Goal: Contribute content: Contribute content

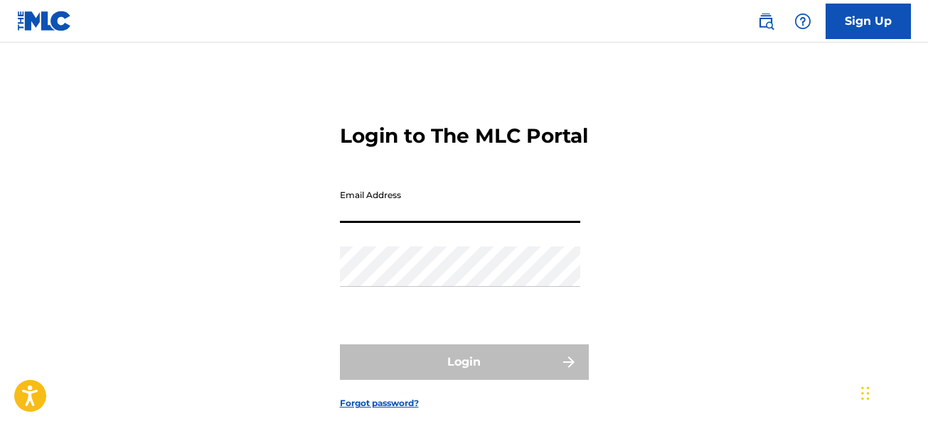
click at [407, 223] on input "Email Address" at bounding box center [460, 203] width 240 height 41
type input "[EMAIL_ADDRESS][DOMAIN_NAME]"
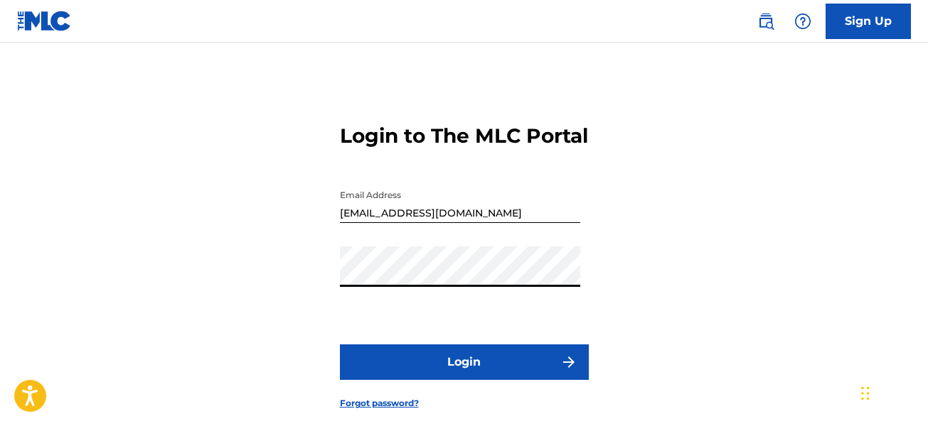
click at [429, 380] on button "Login" at bounding box center [464, 363] width 249 height 36
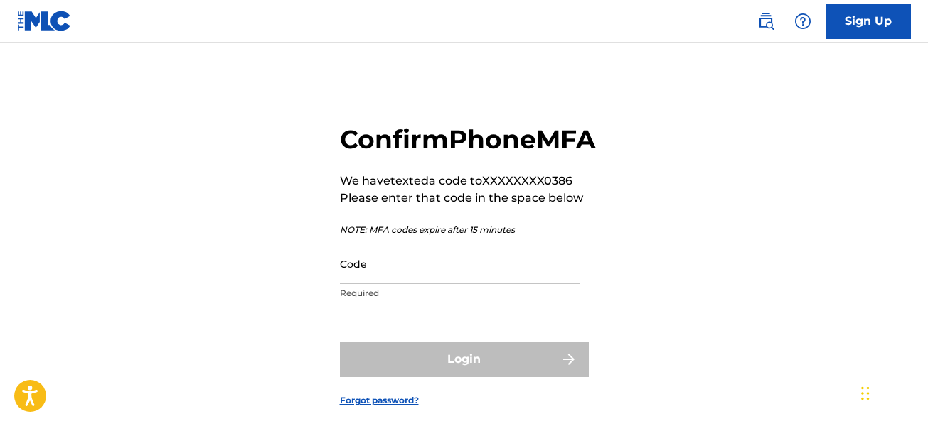
click at [357, 284] on input "Code" at bounding box center [460, 264] width 240 height 41
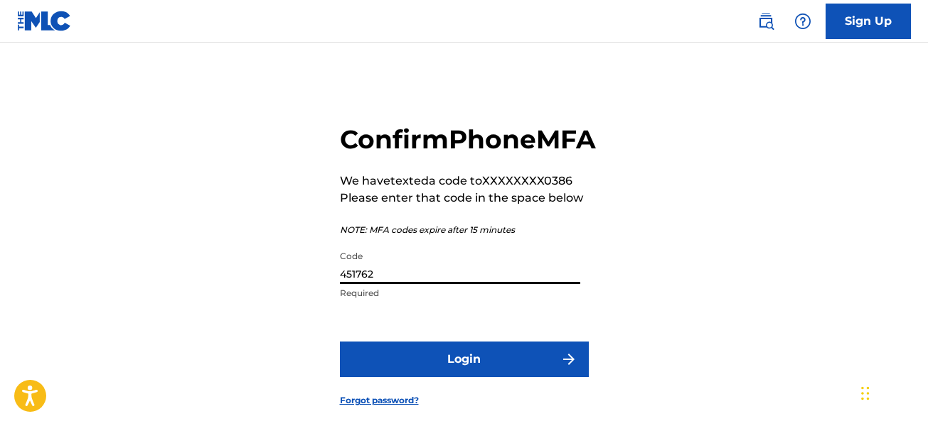
type input "451762"
click at [439, 377] on button "Login" at bounding box center [464, 360] width 249 height 36
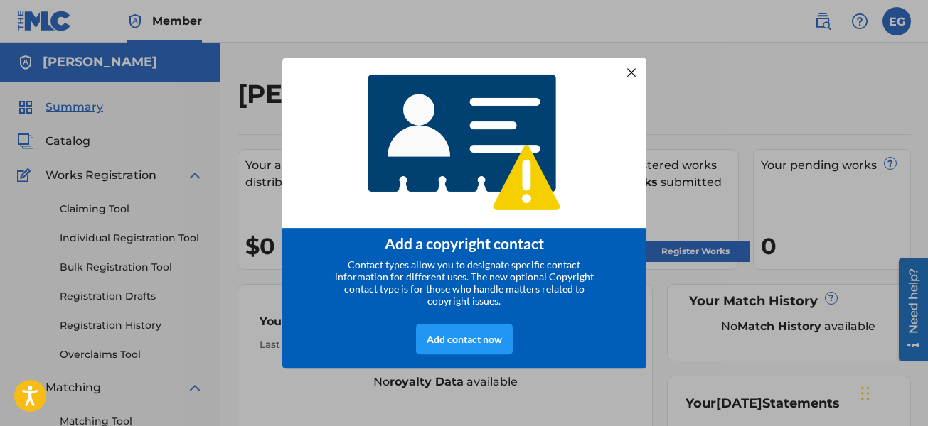
click at [628, 71] on div at bounding box center [630, 72] width 18 height 18
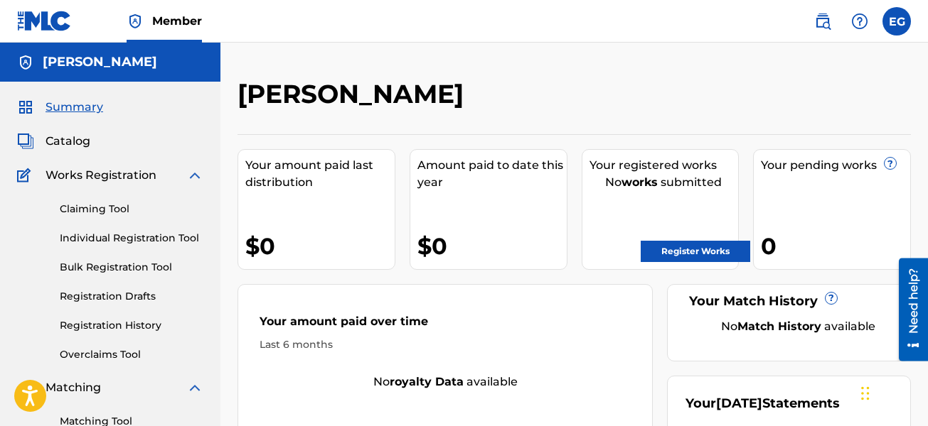
click at [680, 250] on link "Register Works" at bounding box center [694, 251] width 109 height 21
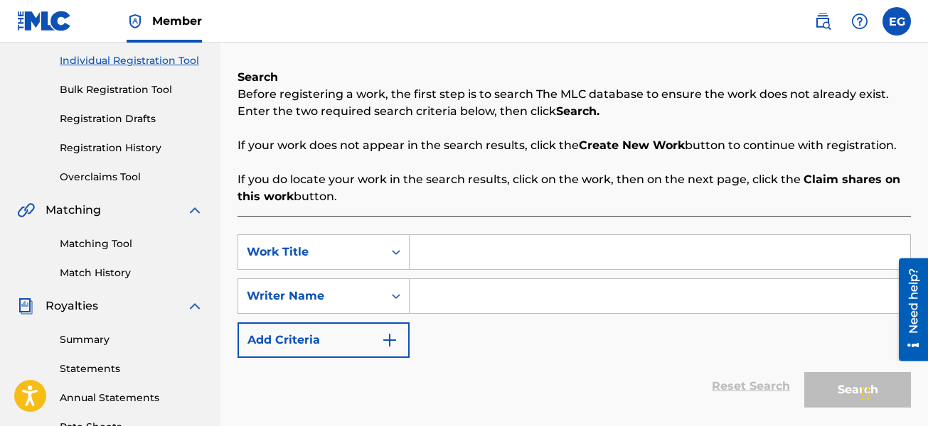
scroll to position [213, 0]
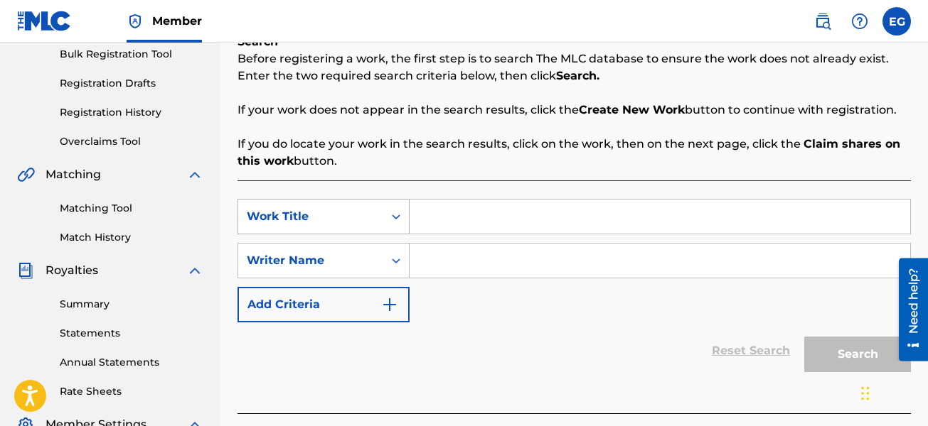
click at [380, 215] on div "Work Title" at bounding box center [310, 216] width 145 height 27
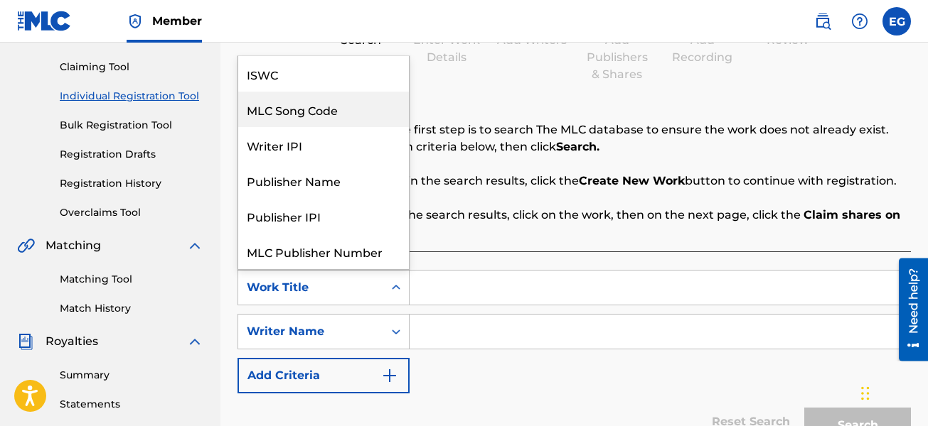
scroll to position [36, 0]
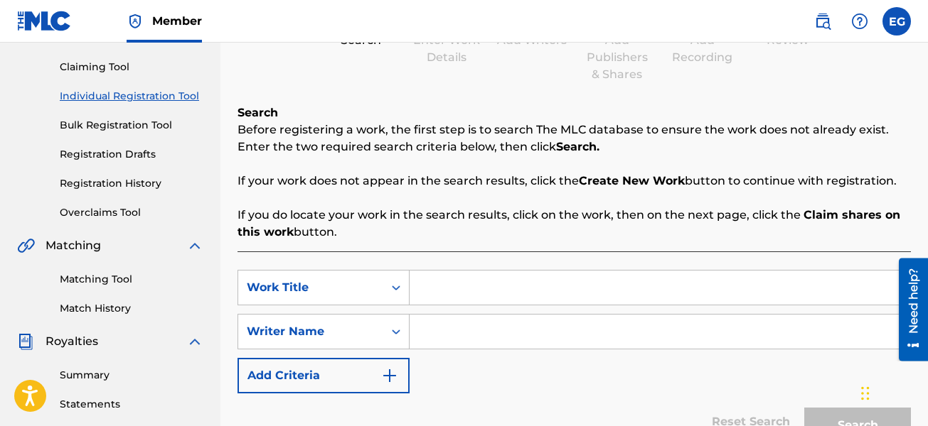
click at [447, 267] on div "SearchWithCriteria9a44c33c-a8cb-481f-a393-59e0d5878832 Work Title SearchWithCri…" at bounding box center [573, 368] width 673 height 233
click at [421, 289] on input "Search Form" at bounding box center [659, 288] width 500 height 34
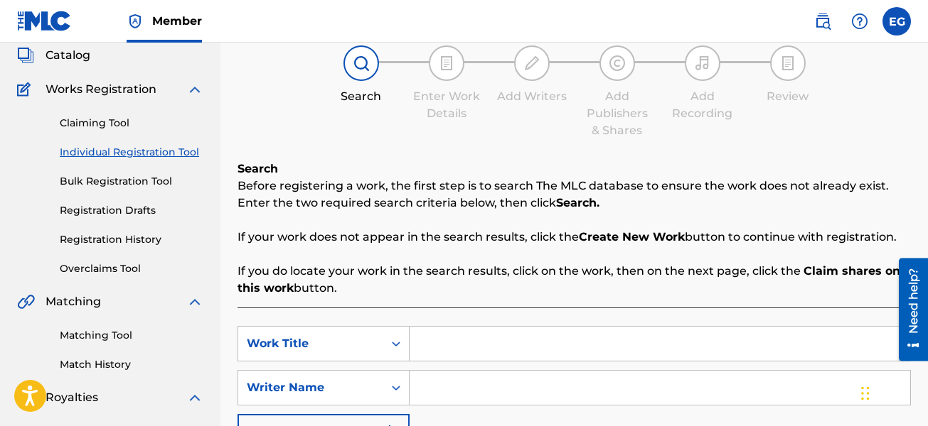
scroll to position [71, 0]
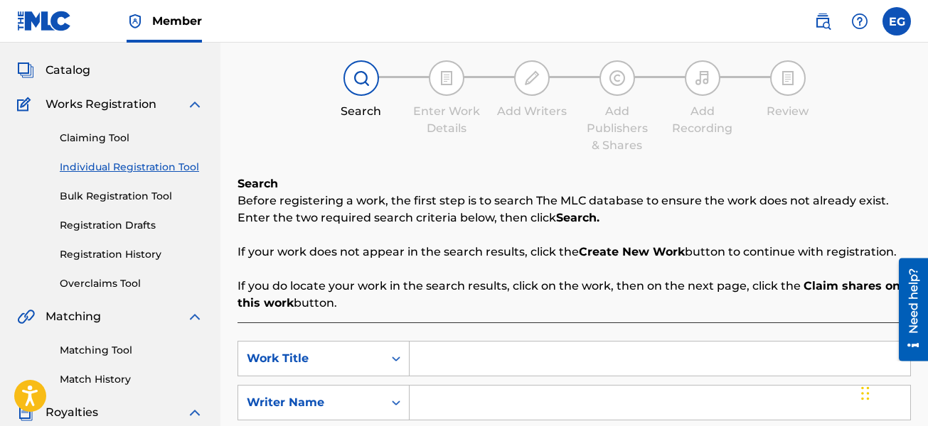
click at [85, 70] on span "Catalog" at bounding box center [67, 70] width 45 height 17
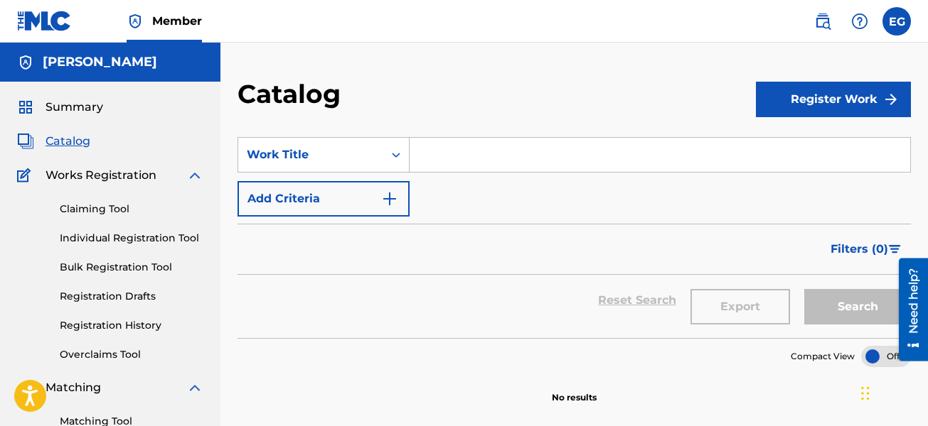
click at [815, 96] on button "Register Work" at bounding box center [833, 100] width 155 height 36
click at [789, 148] on link "Individual" at bounding box center [833, 146] width 155 height 34
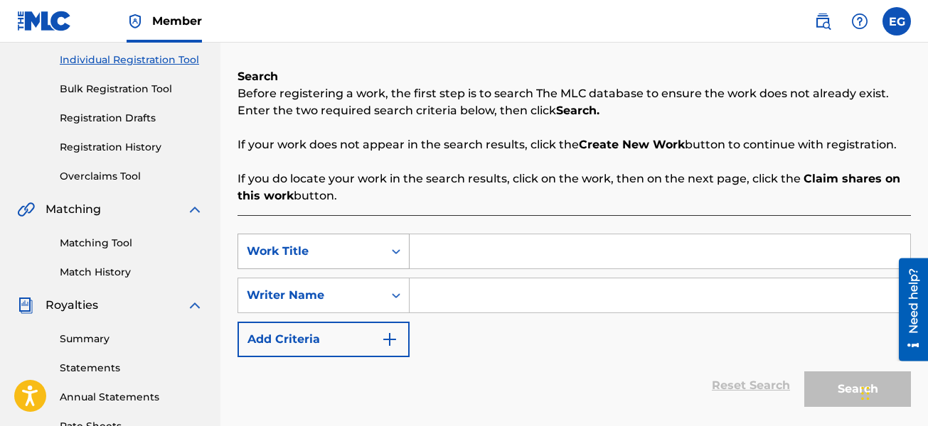
scroll to position [213, 0]
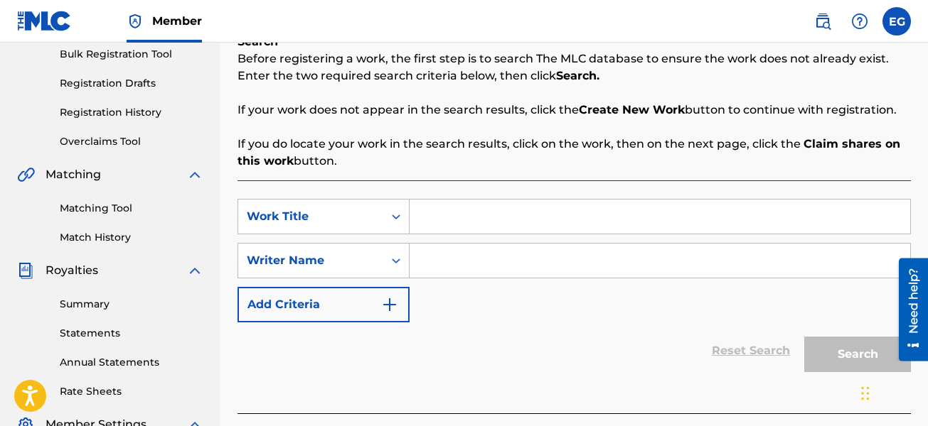
click at [488, 215] on input "Search Form" at bounding box center [659, 217] width 500 height 34
click at [444, 222] on input "Search Form" at bounding box center [659, 217] width 500 height 34
type input "Tengo sed de ti"
click at [441, 261] on input "Search Form" at bounding box center [659, 261] width 500 height 34
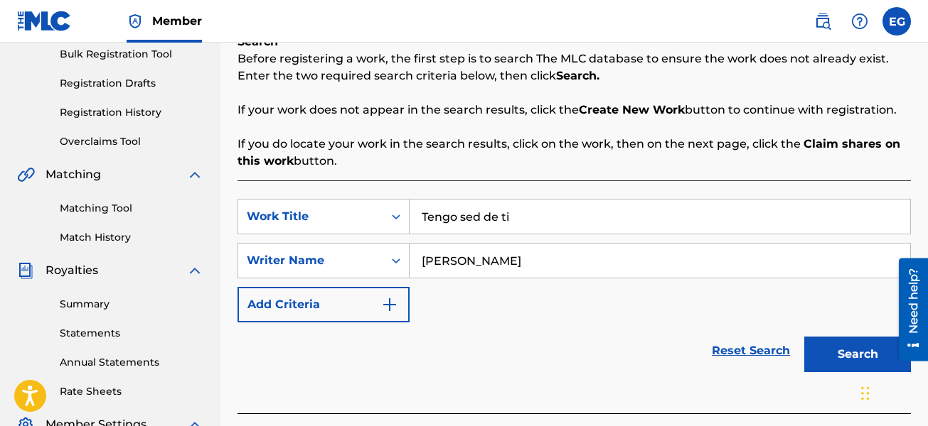
type input "[PERSON_NAME]"
drag, startPoint x: 489, startPoint y: 357, endPoint x: 498, endPoint y: 355, distance: 9.3
click at [497, 355] on div "Reset Search Search" at bounding box center [573, 351] width 673 height 57
click at [852, 345] on button "Search" at bounding box center [857, 355] width 107 height 36
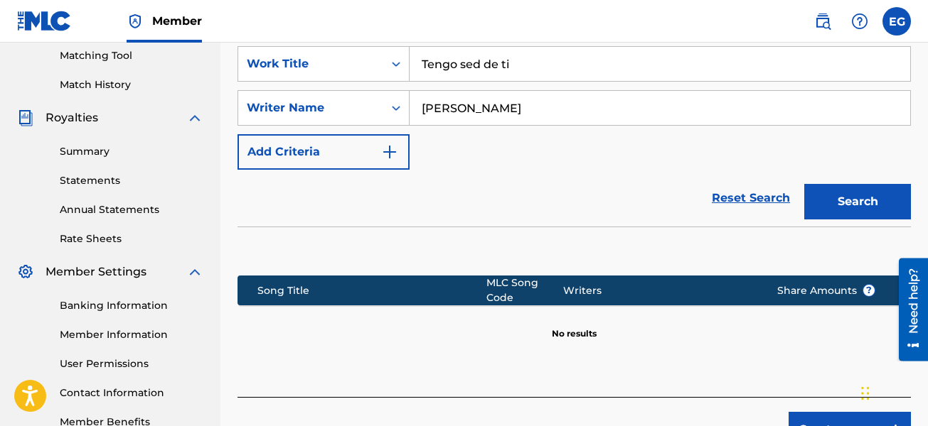
scroll to position [284, 0]
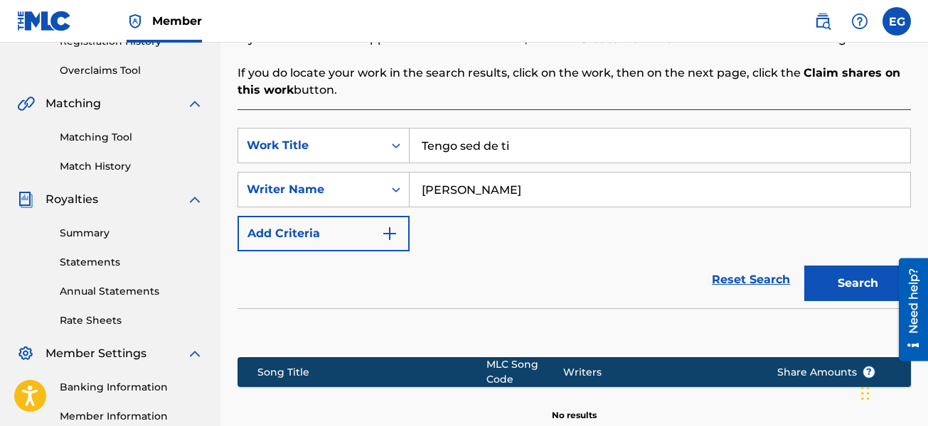
click at [841, 279] on button "Search" at bounding box center [857, 284] width 107 height 36
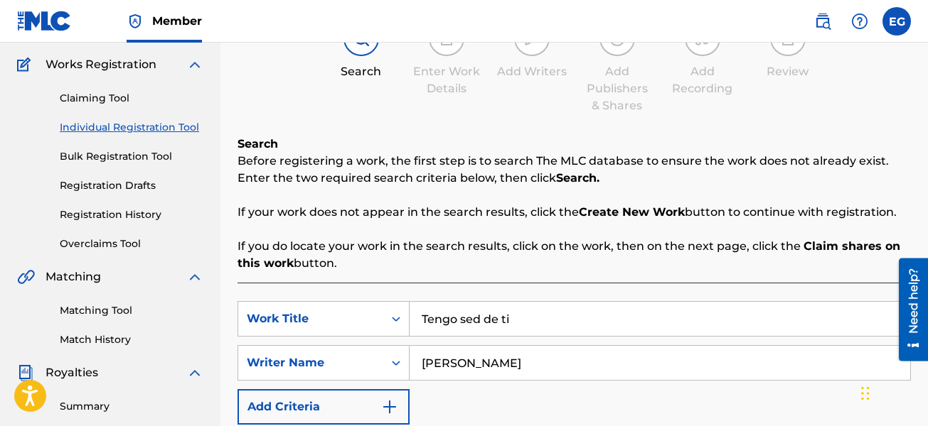
scroll to position [0, 0]
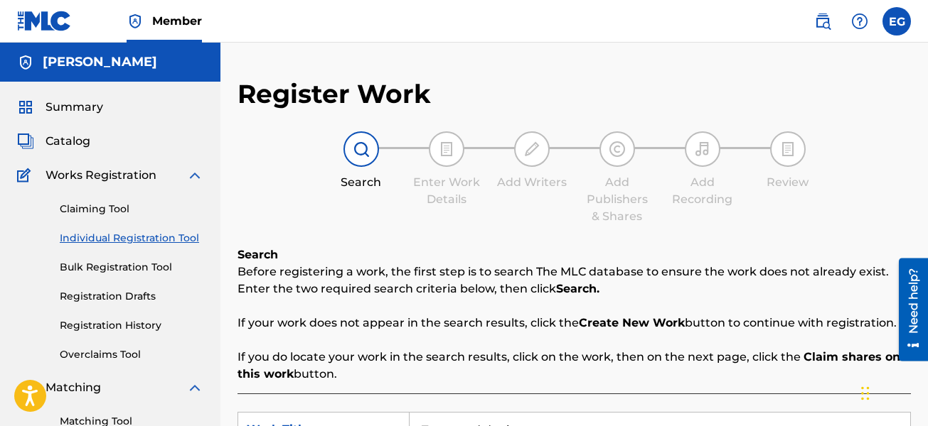
click at [894, 22] on label at bounding box center [896, 21] width 28 height 28
click at [896, 21] on input "EG [PERSON_NAME] [EMAIL_ADDRESS][DOMAIN_NAME] Profile Log out" at bounding box center [896, 21] width 0 height 0
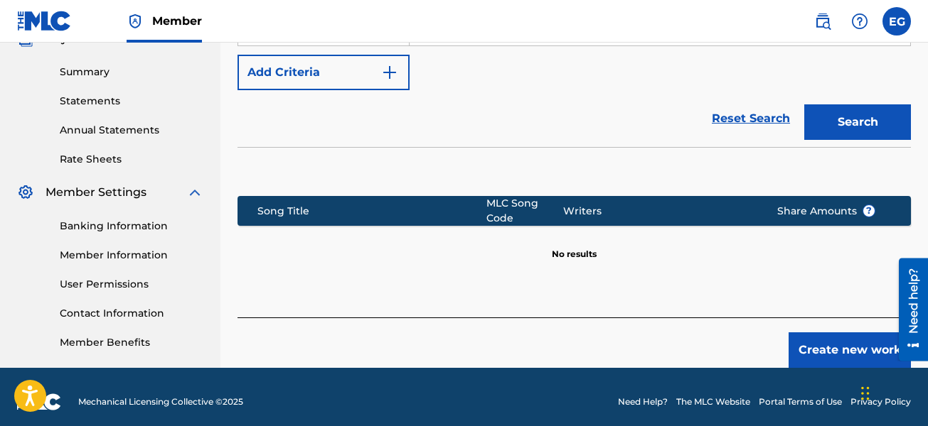
scroll to position [456, 0]
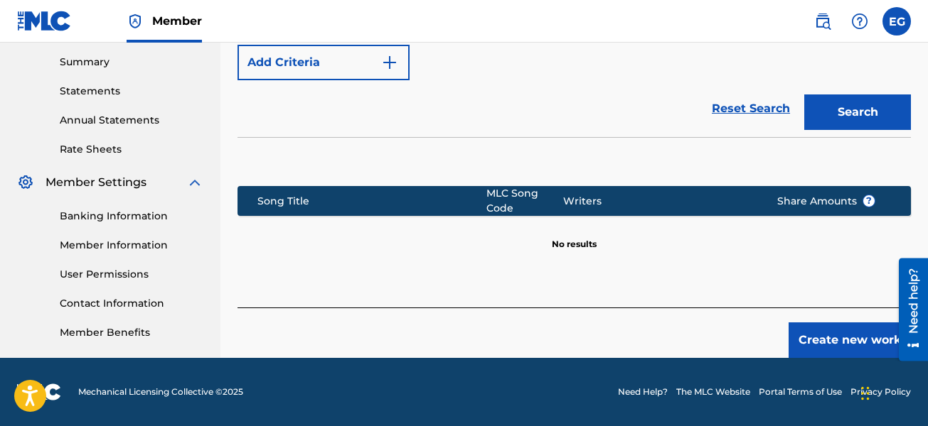
click at [843, 334] on button "Create new work" at bounding box center [849, 341] width 122 height 36
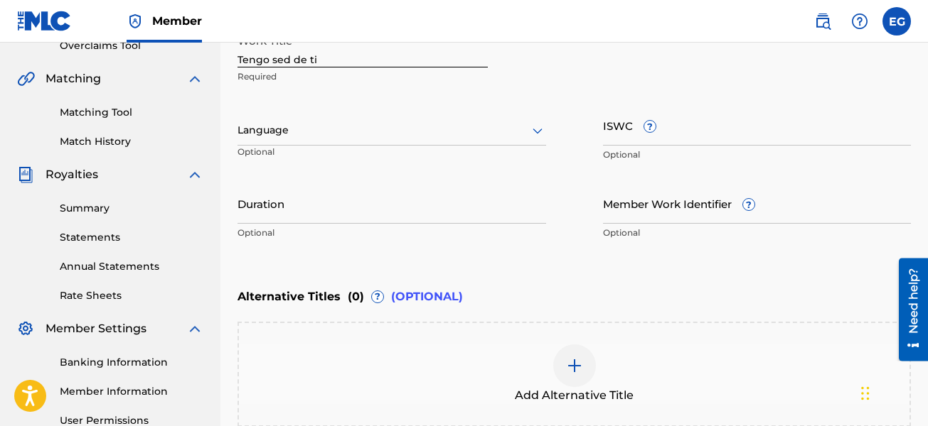
scroll to position [284, 0]
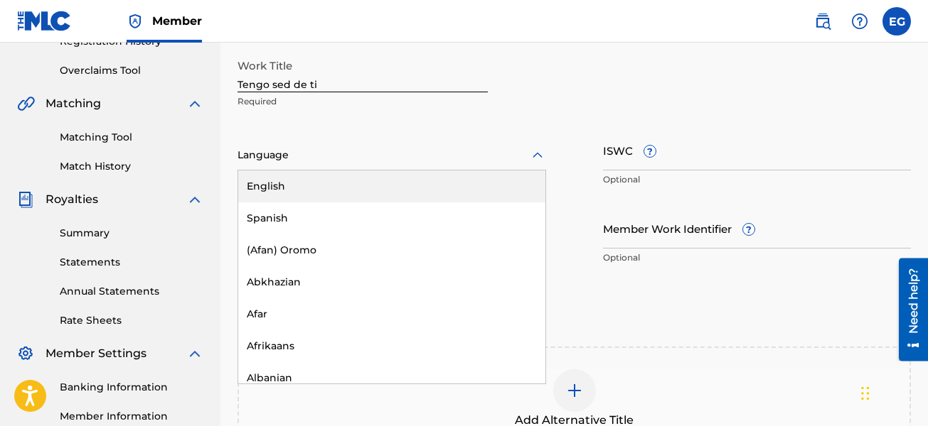
click at [507, 155] on div at bounding box center [391, 155] width 308 height 18
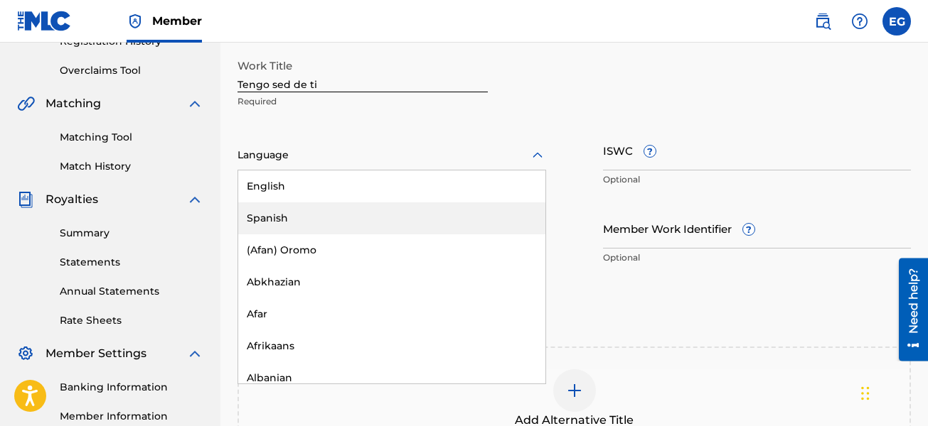
click at [421, 207] on div "Spanish" at bounding box center [391, 219] width 307 height 32
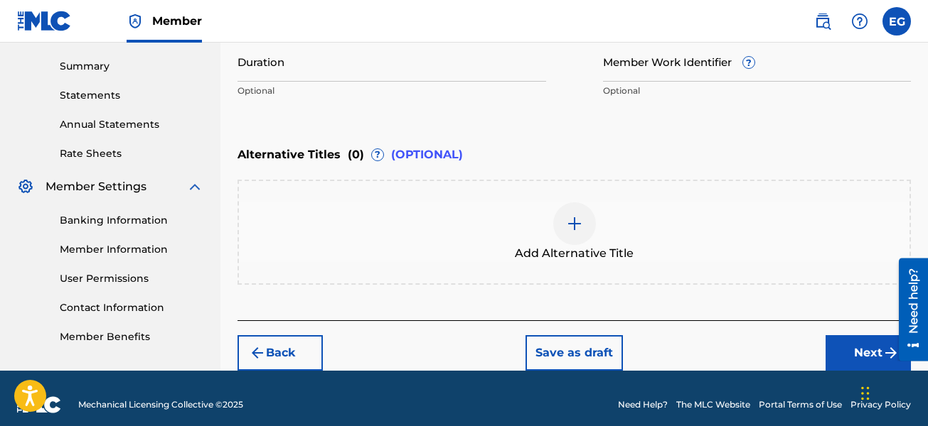
scroll to position [464, 0]
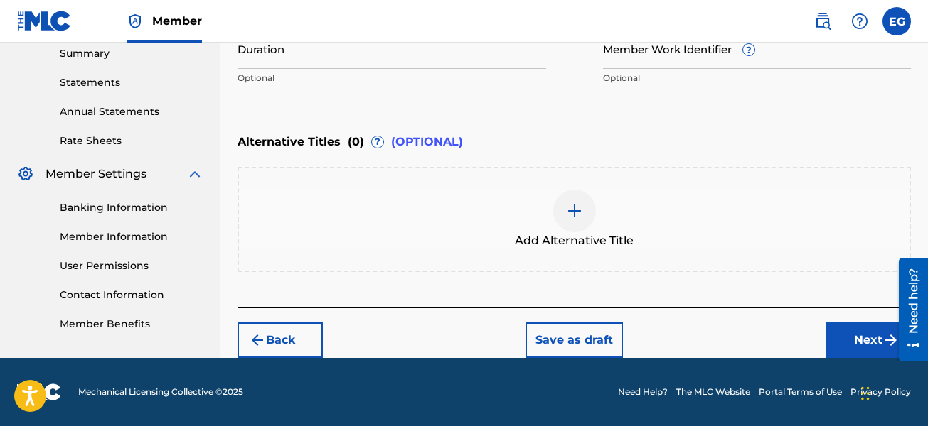
click at [849, 334] on button "Next" at bounding box center [867, 341] width 85 height 36
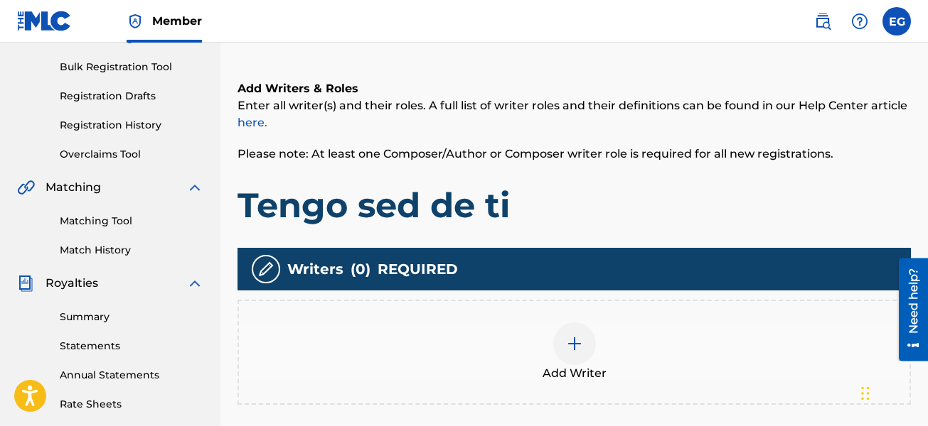
scroll to position [206, 0]
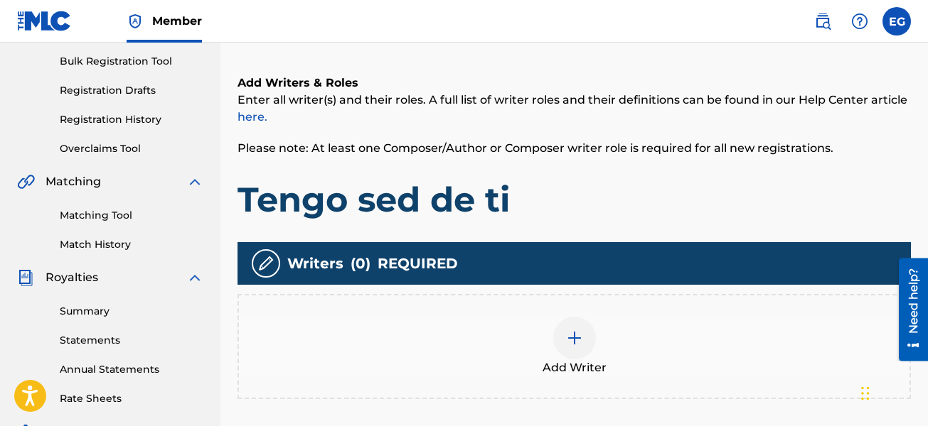
click at [576, 338] on img at bounding box center [574, 338] width 17 height 17
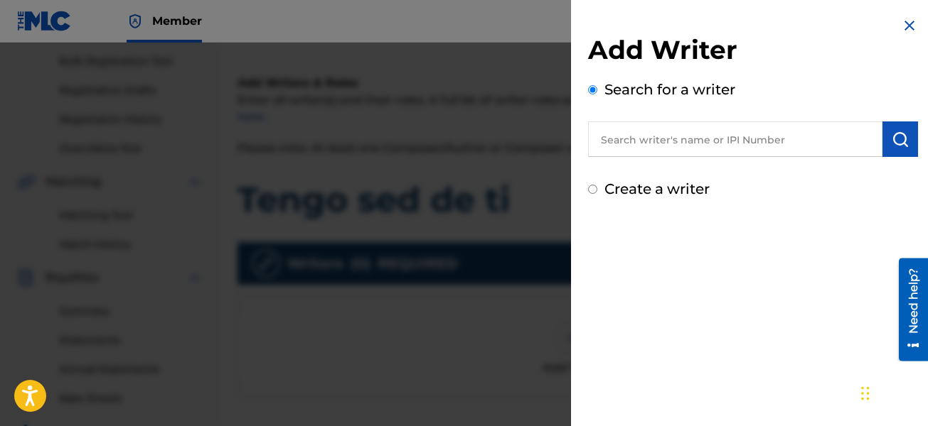
click at [722, 141] on input "text" at bounding box center [735, 140] width 294 height 36
type input "[PERSON_NAME]"
click at [596, 189] on input "Create a writer" at bounding box center [592, 189] width 9 height 9
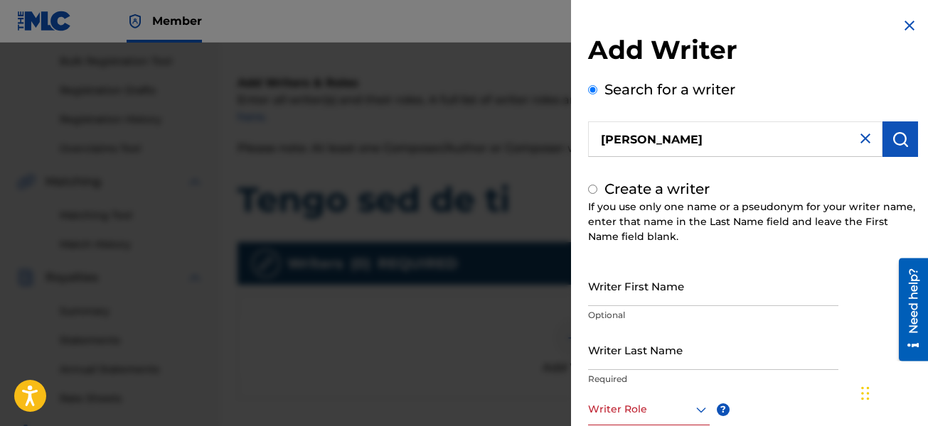
radio input "false"
radio input "true"
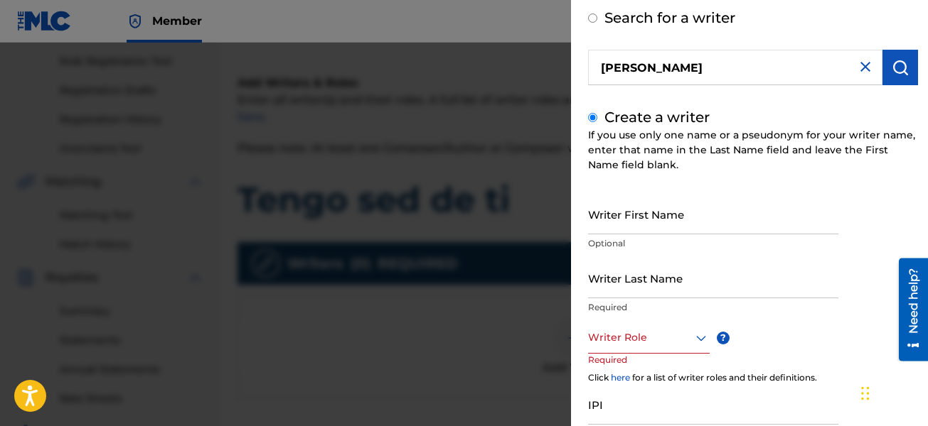
scroll to position [0, 0]
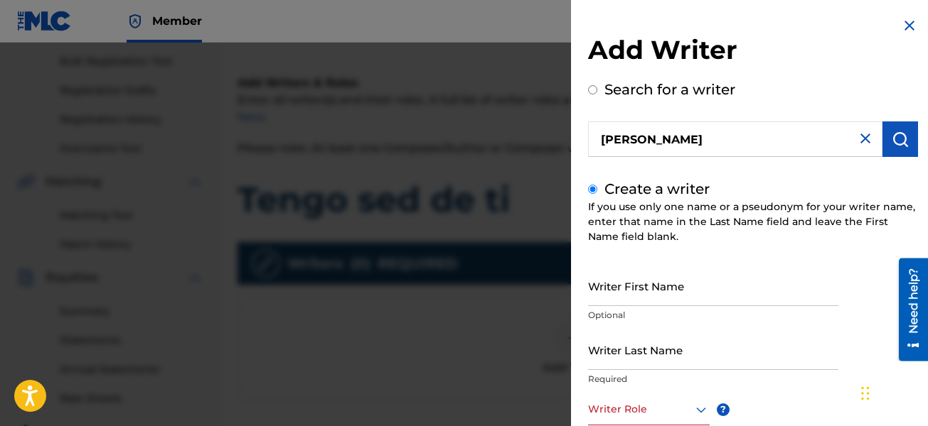
click at [595, 87] on input "Search for a writer" at bounding box center [592, 89] width 9 height 9
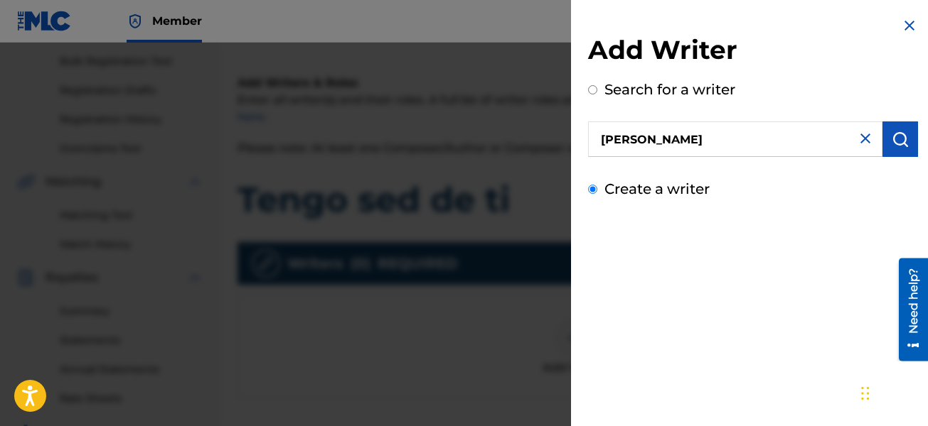
radio input "true"
click at [726, 150] on input "[PERSON_NAME]" at bounding box center [735, 140] width 294 height 36
type input "[PERSON_NAME]"
click at [856, 140] on img at bounding box center [864, 138] width 17 height 17
click at [594, 88] on input "Search for a writer" at bounding box center [592, 89] width 9 height 9
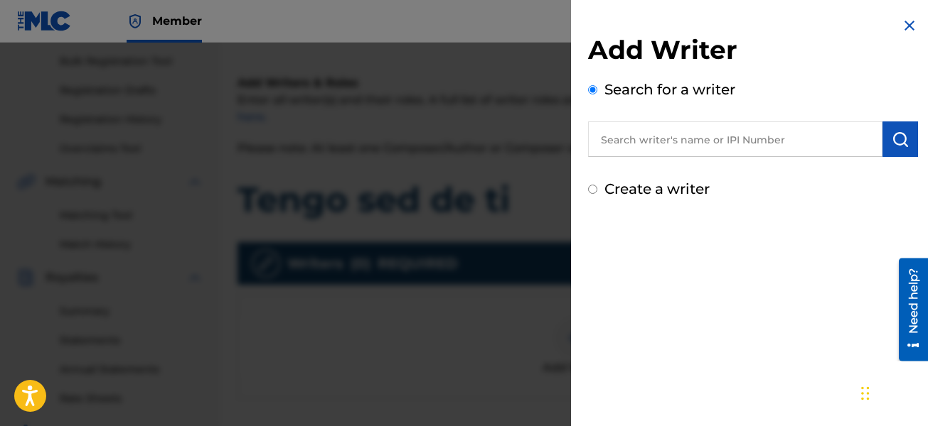
click at [603, 187] on div "Create a writer" at bounding box center [753, 188] width 330 height 21
click at [598, 191] on div "Create a writer" at bounding box center [753, 188] width 330 height 21
click at [589, 191] on input "Create a writer" at bounding box center [592, 189] width 9 height 9
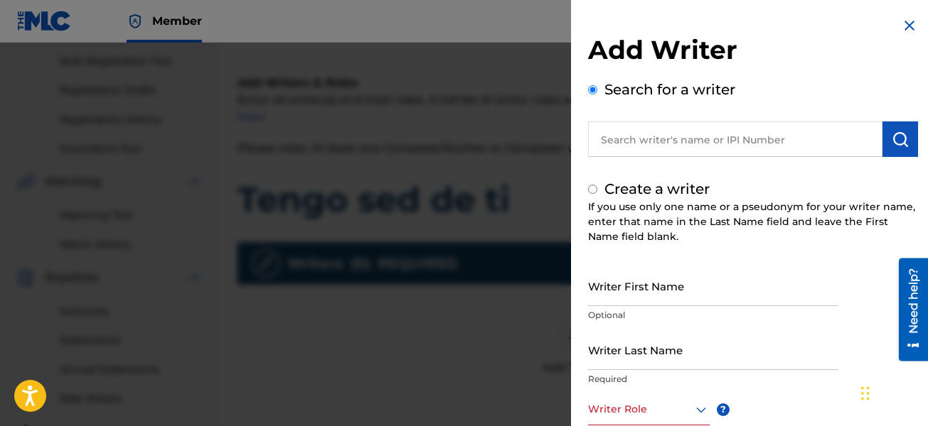
radio input "false"
radio input "true"
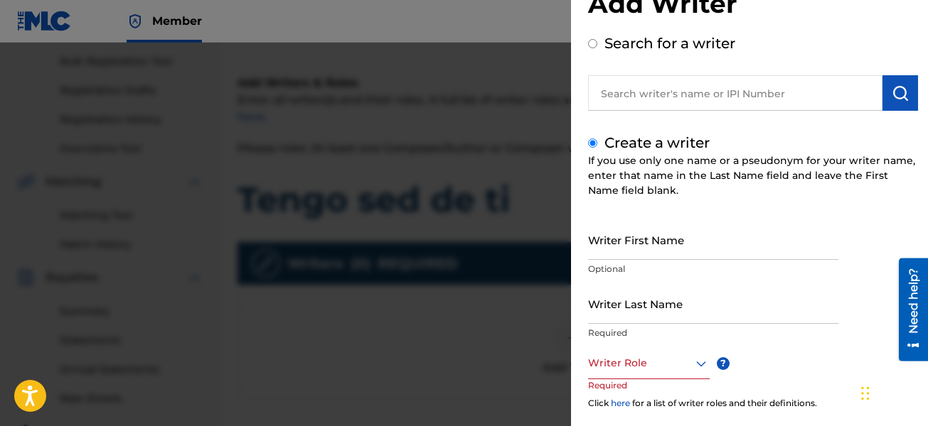
scroll to position [71, 0]
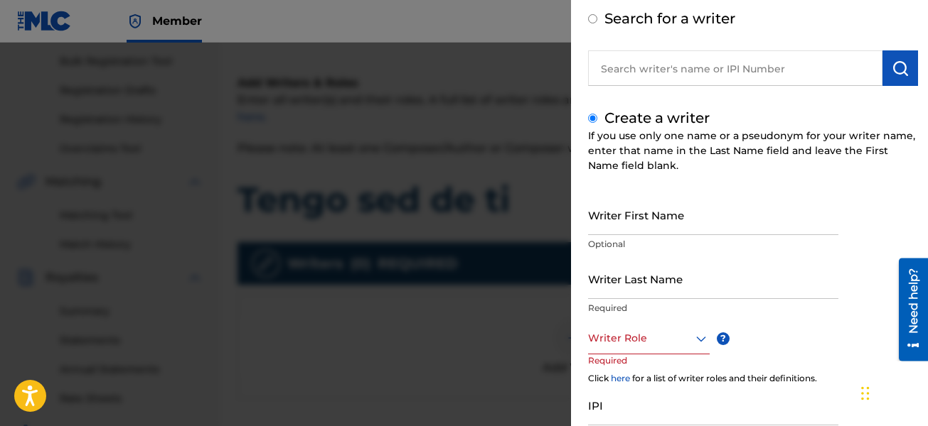
click at [671, 219] on input "Writer First Name" at bounding box center [713, 215] width 250 height 41
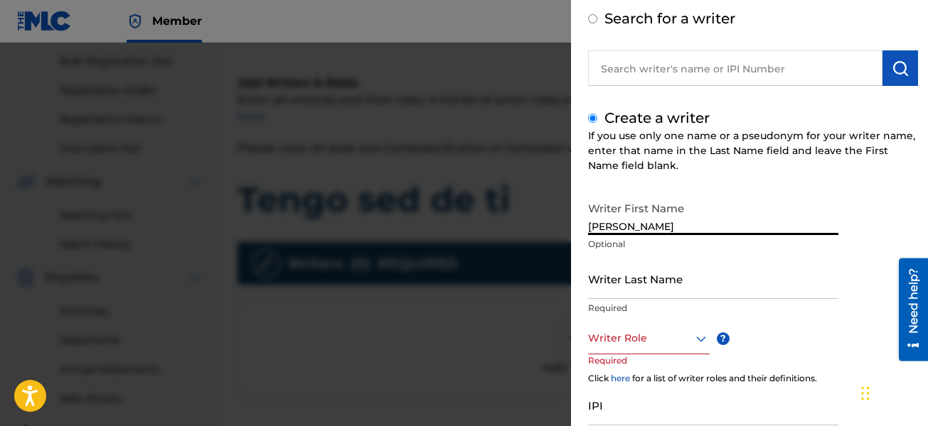
type input "[PERSON_NAME]"
click at [621, 294] on input "Writer Last Name" at bounding box center [713, 279] width 250 height 41
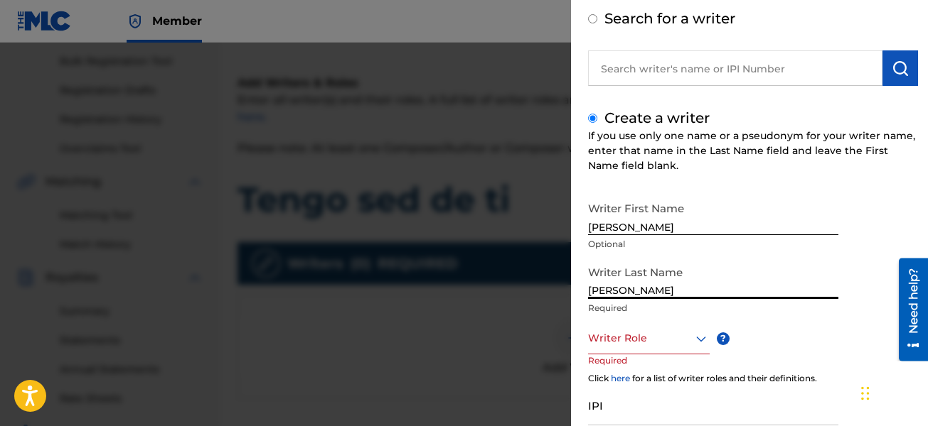
type input "[PERSON_NAME]"
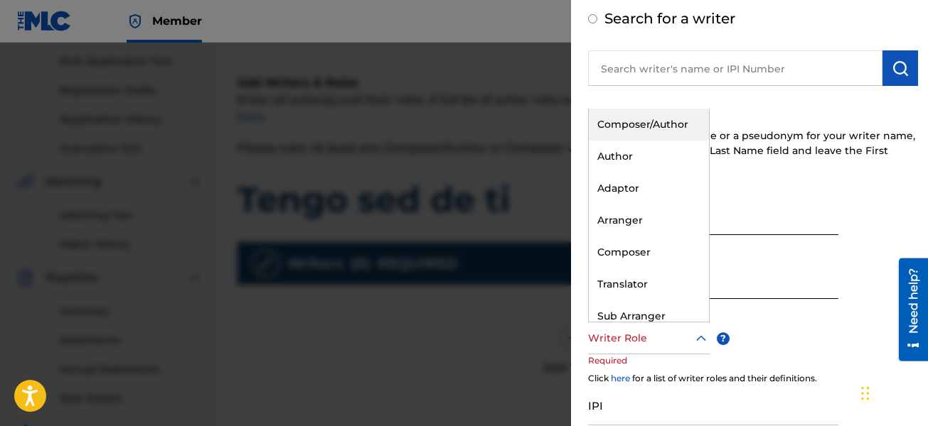
click at [696, 341] on icon at bounding box center [700, 339] width 17 height 17
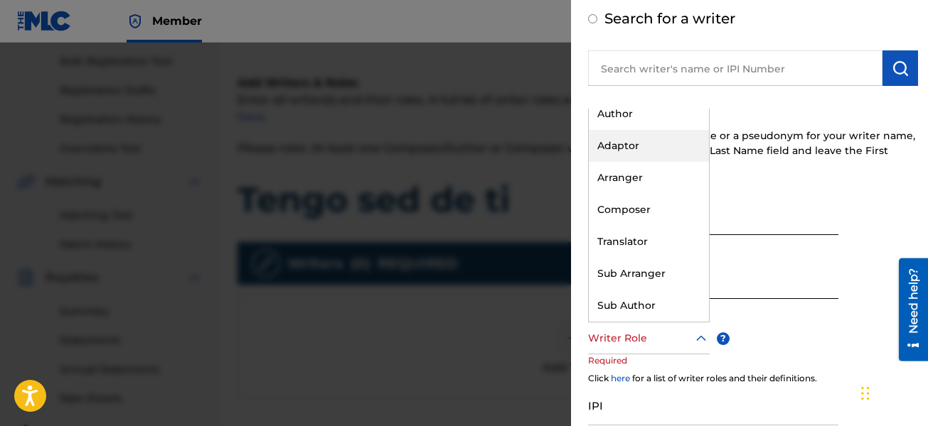
scroll to position [0, 0]
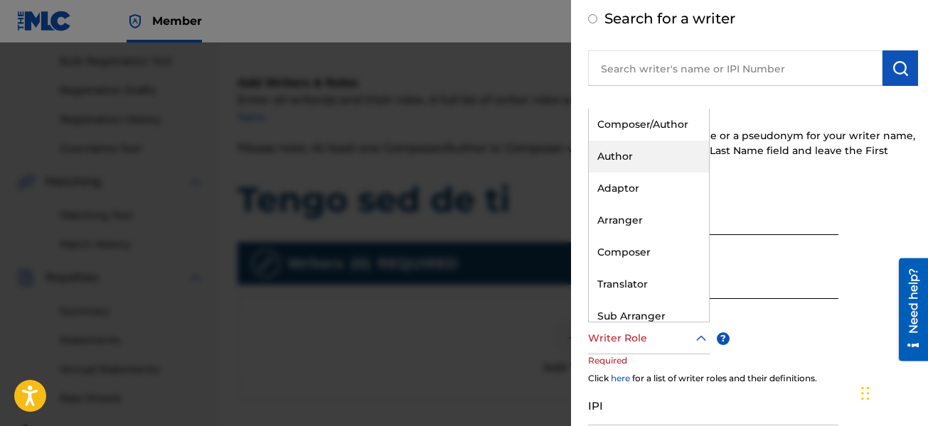
click at [631, 166] on div "Author" at bounding box center [649, 157] width 120 height 32
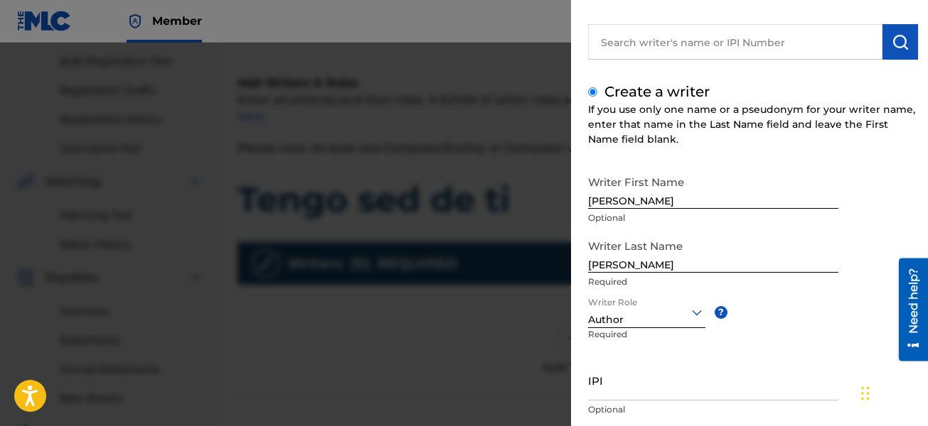
scroll to position [190, 0]
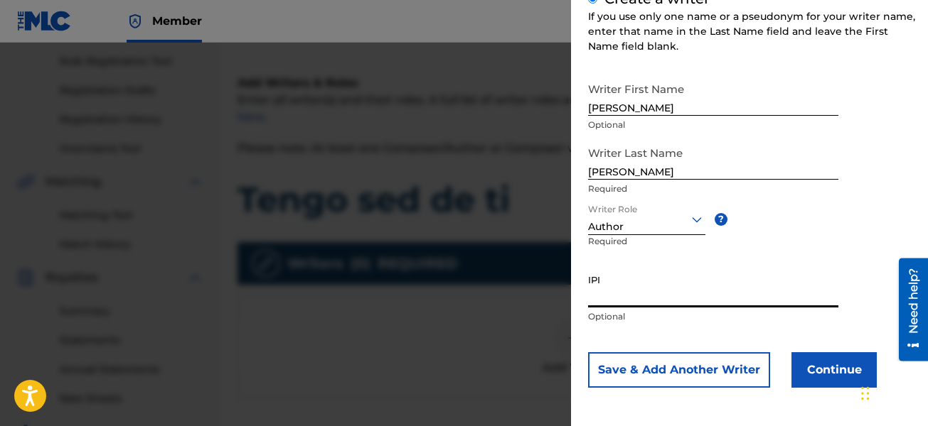
click at [719, 289] on input "IPI" at bounding box center [713, 287] width 250 height 41
click at [692, 220] on icon at bounding box center [696, 219] width 17 height 17
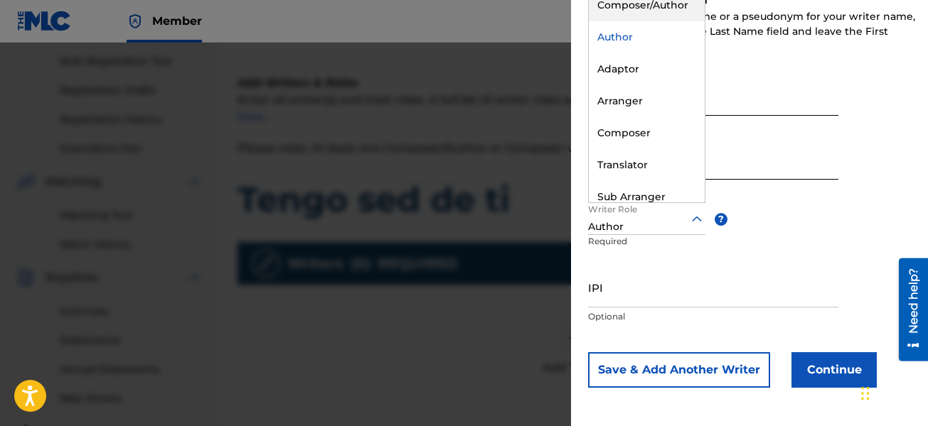
click at [655, 11] on div "Composer/Author" at bounding box center [647, 5] width 116 height 32
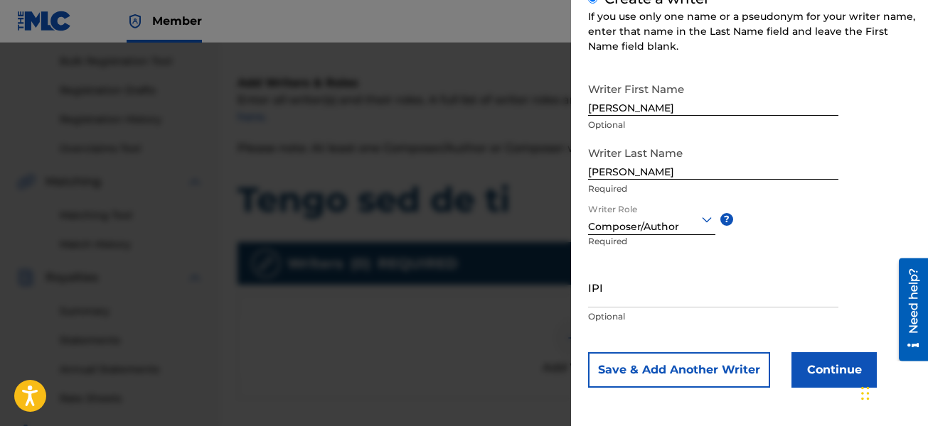
click at [666, 304] on input "IPI" at bounding box center [713, 287] width 250 height 41
click at [523, 9] on nav "Member EG EG [PERSON_NAME] [EMAIL_ADDRESS][DOMAIN_NAME] Profile Log out" at bounding box center [464, 21] width 928 height 43
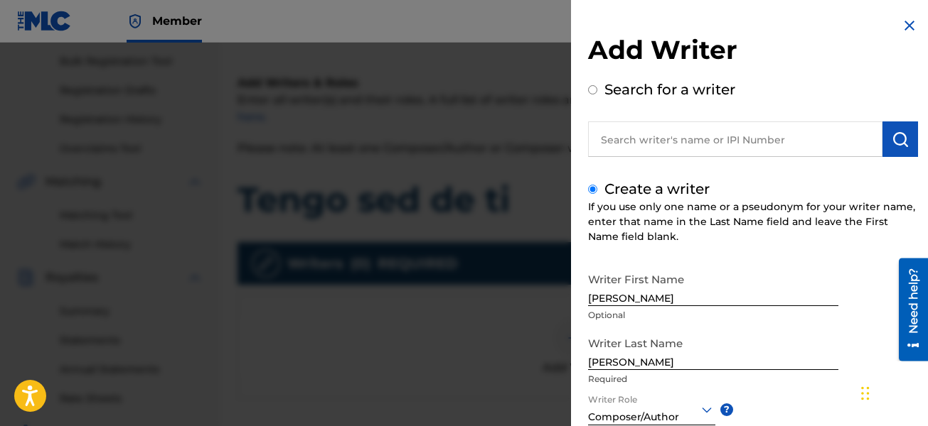
scroll to position [0, 0]
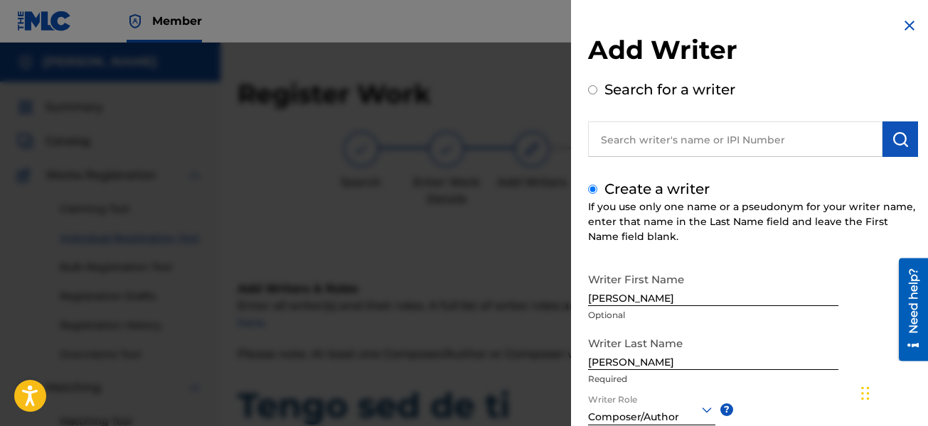
click at [905, 26] on img at bounding box center [909, 25] width 17 height 17
